Goal: Find specific page/section: Find specific page/section

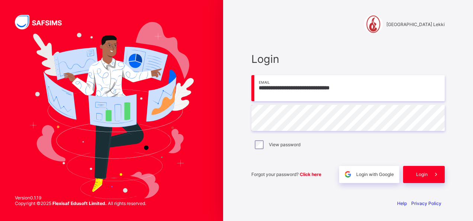
click at [423, 176] on span "Login" at bounding box center [422, 175] width 12 height 6
click at [304, 95] on input "email" at bounding box center [347, 88] width 193 height 26
type input "**********"
click at [424, 172] on span "Login" at bounding box center [422, 175] width 12 height 6
click at [307, 170] on div "Forgot your password? Click here" at bounding box center [293, 174] width 84 height 17
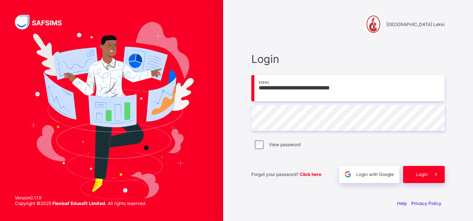
click at [307, 173] on span "Click here" at bounding box center [311, 175] width 22 height 6
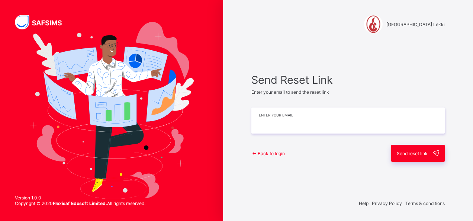
click at [280, 121] on input "email" at bounding box center [347, 121] width 193 height 26
click at [267, 121] on input "email" at bounding box center [347, 121] width 193 height 26
type input "**********"
click at [408, 156] on div "Send reset link" at bounding box center [418, 153] width 54 height 17
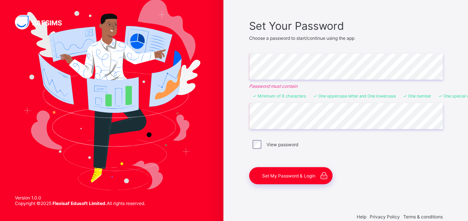
scroll to position [57, 0]
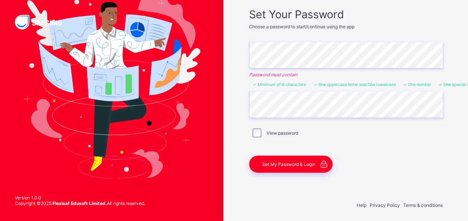
click at [297, 162] on span "Set My Password & Login" at bounding box center [288, 164] width 53 height 6
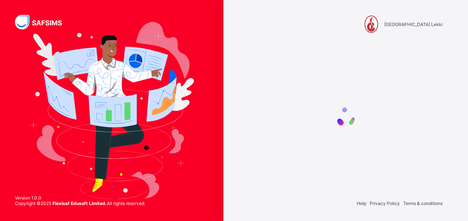
scroll to position [0, 0]
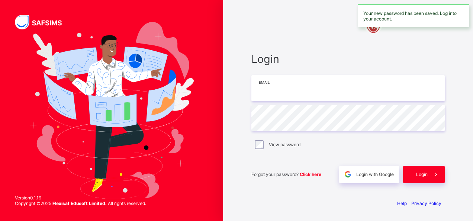
click at [278, 91] on input "email" at bounding box center [347, 88] width 193 height 26
type input "**********"
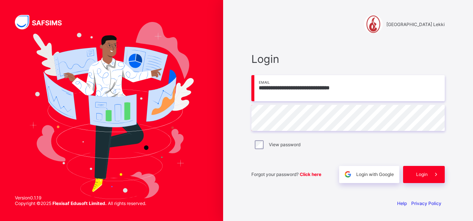
click at [419, 176] on span "Login" at bounding box center [422, 175] width 12 height 6
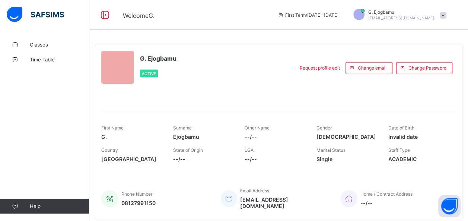
click at [38, 45] on span "Classes" at bounding box center [60, 45] width 60 height 6
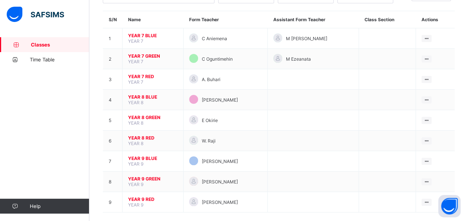
scroll to position [61, 0]
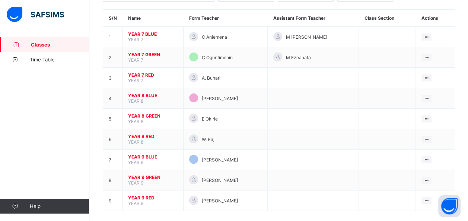
click at [142, 154] on span "YEAR 9 BLUE" at bounding box center [152, 157] width 49 height 6
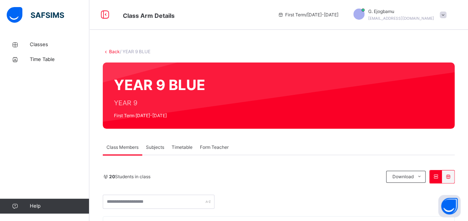
click at [110, 52] on link "Back" at bounding box center [114, 52] width 11 height 6
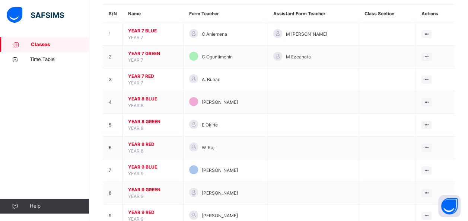
scroll to position [67, 0]
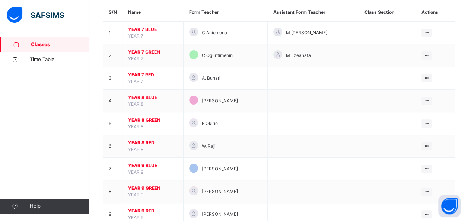
click at [147, 187] on span "YEAR 9 GREEN" at bounding box center [152, 188] width 49 height 7
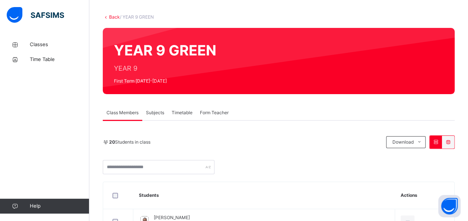
scroll to position [35, 0]
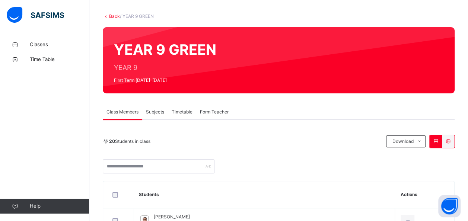
click at [113, 16] on link "Back" at bounding box center [114, 16] width 11 height 6
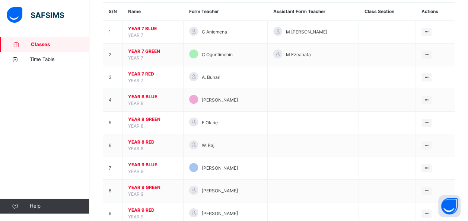
scroll to position [89, 0]
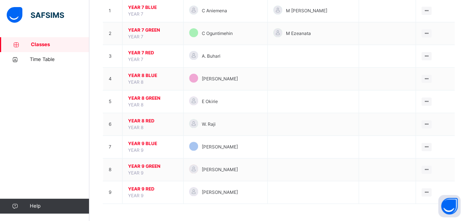
click at [138, 142] on span "YEAR 9 BLUE" at bounding box center [152, 143] width 49 height 7
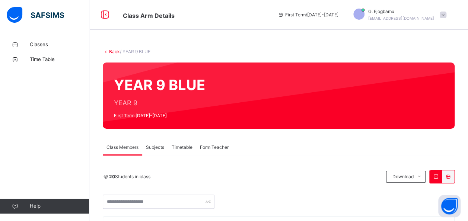
click at [112, 53] on link "Back" at bounding box center [114, 52] width 11 height 6
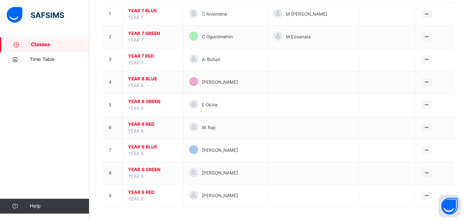
scroll to position [86, 0]
click at [153, 146] on span "YEAR 9 BLUE" at bounding box center [152, 146] width 49 height 7
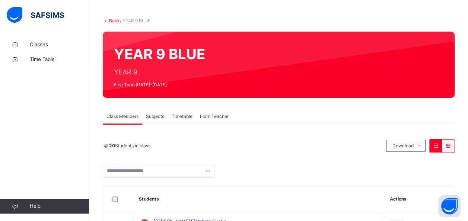
scroll to position [30, 0]
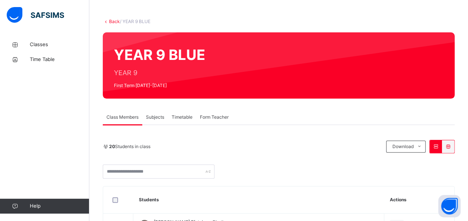
click at [109, 19] on link "Back" at bounding box center [114, 22] width 11 height 6
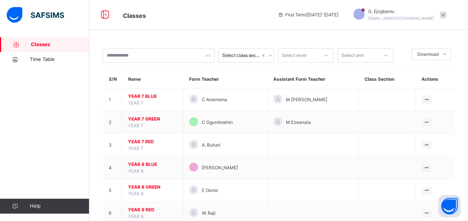
scroll to position [89, 0]
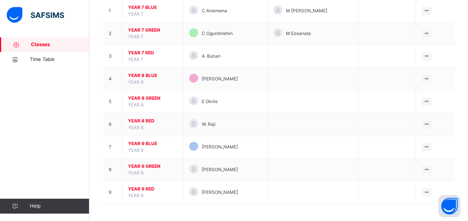
click at [145, 186] on span "YEAR 9 RED" at bounding box center [152, 189] width 49 height 7
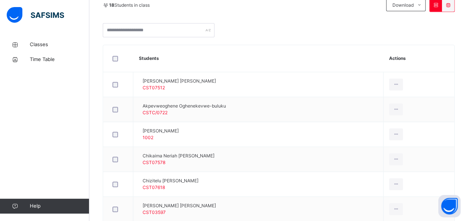
scroll to position [172, 0]
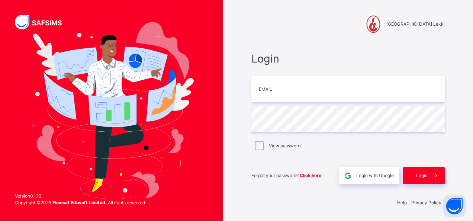
click at [461, 39] on div "[GEOGRAPHIC_DATA] Lekki Login Email Password View password Forgot your password…" at bounding box center [348, 110] width 250 height 221
